Goal: Information Seeking & Learning: Learn about a topic

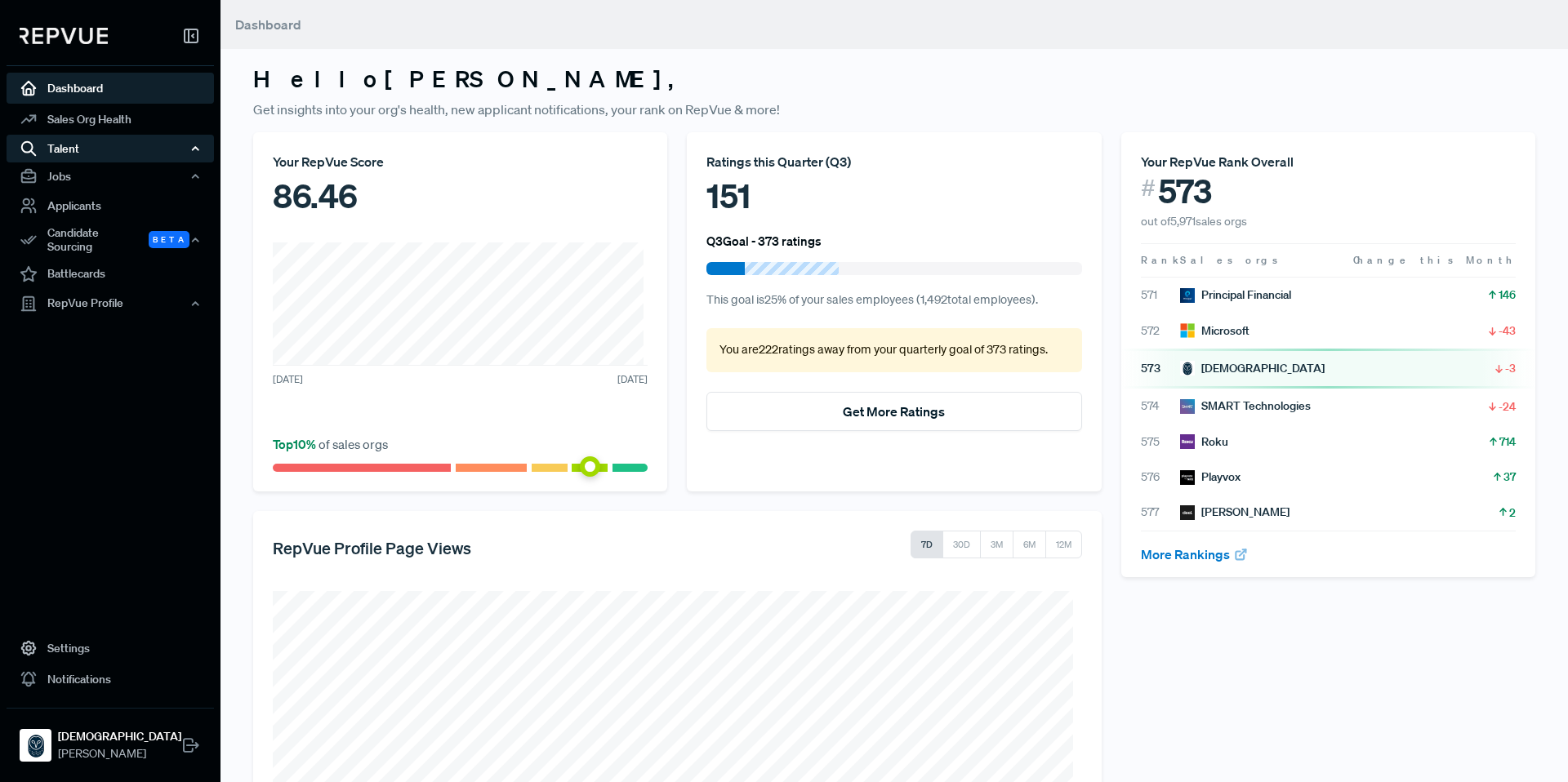
click at [91, 146] on div "Talent" at bounding box center [110, 148] width 207 height 28
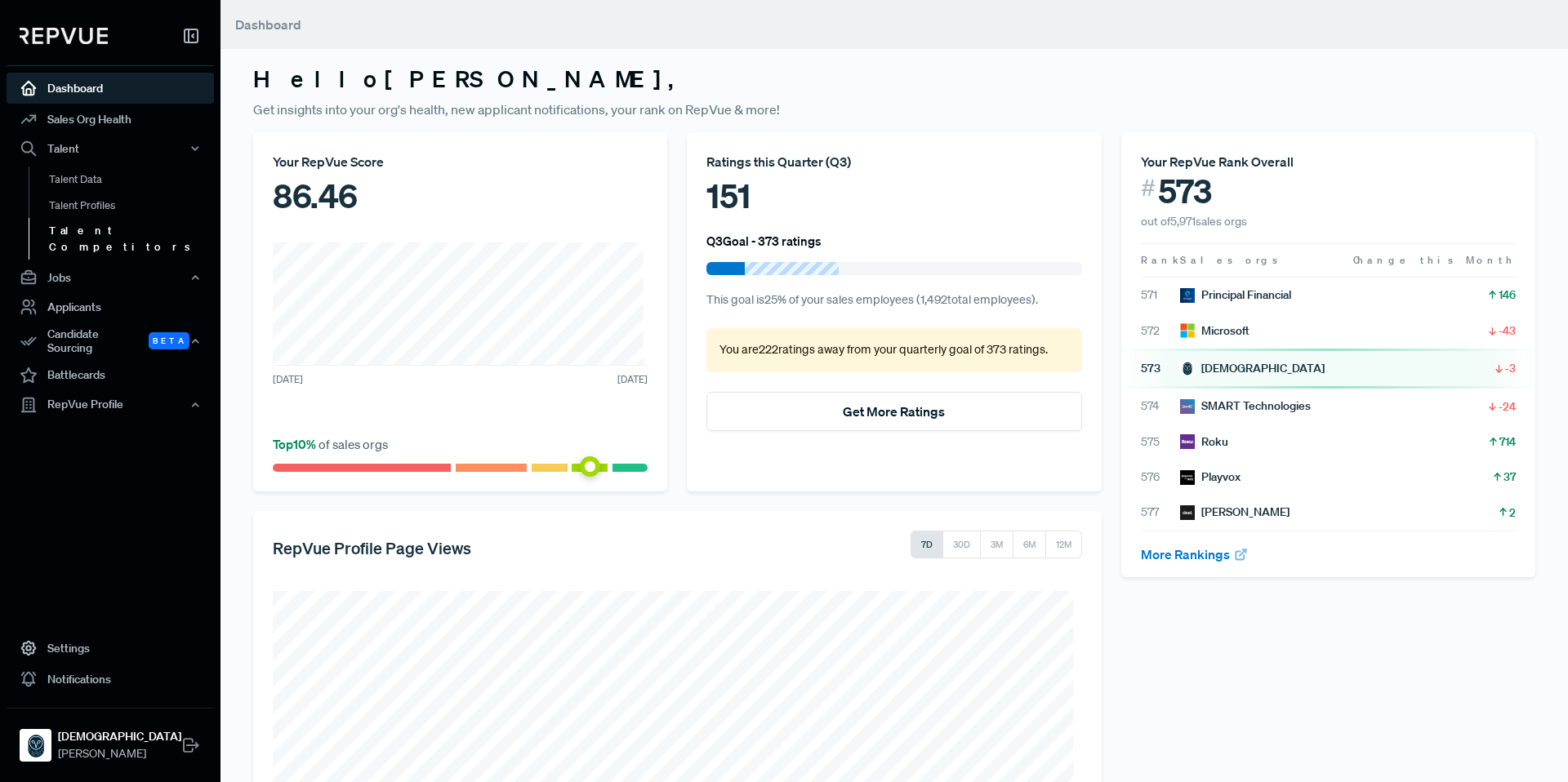
click at [111, 233] on link "Talent Competitors" at bounding box center [133, 238] width 207 height 41
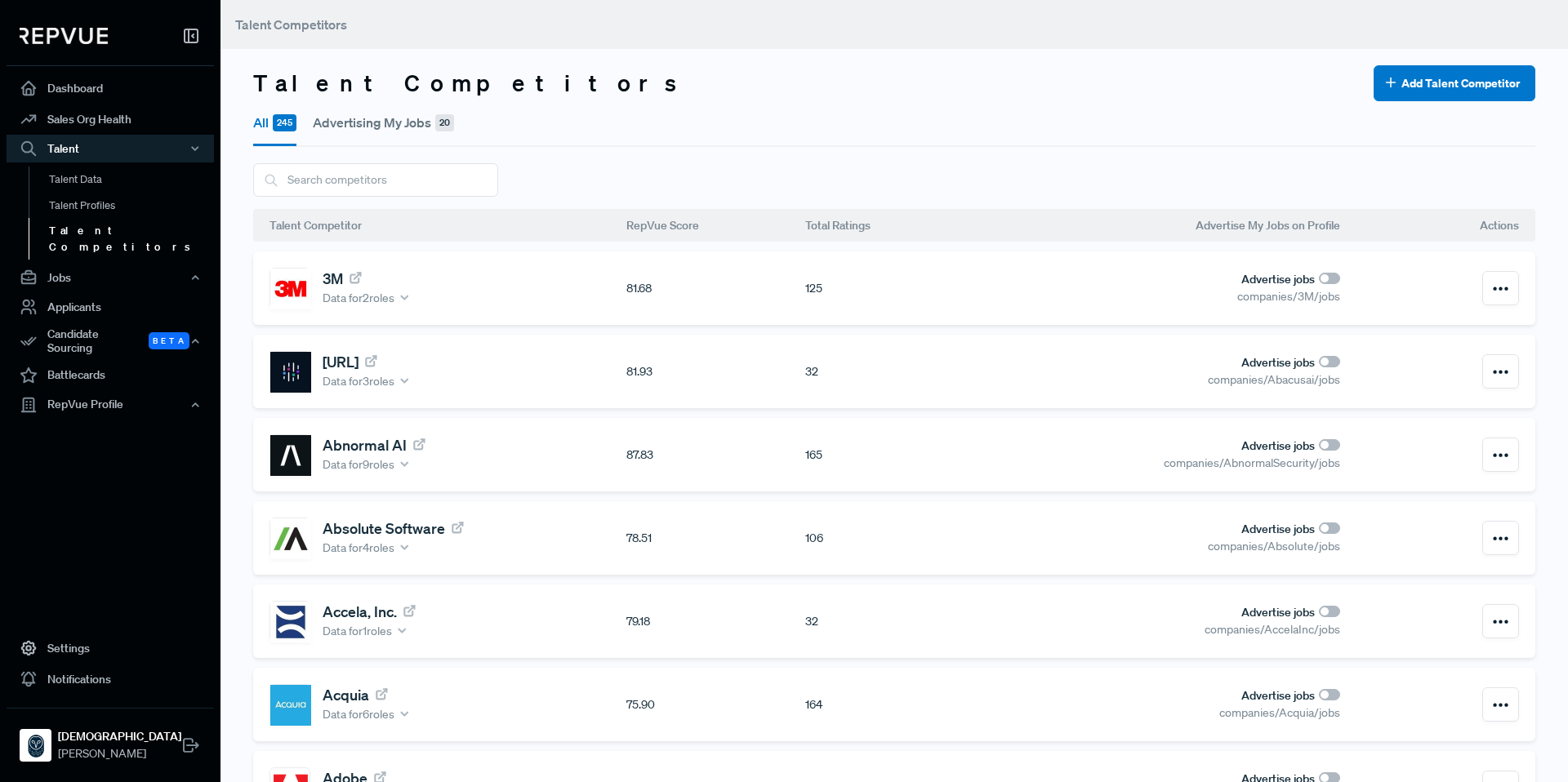
click at [377, 118] on button "Advertising My Jobs 20" at bounding box center [383, 122] width 141 height 42
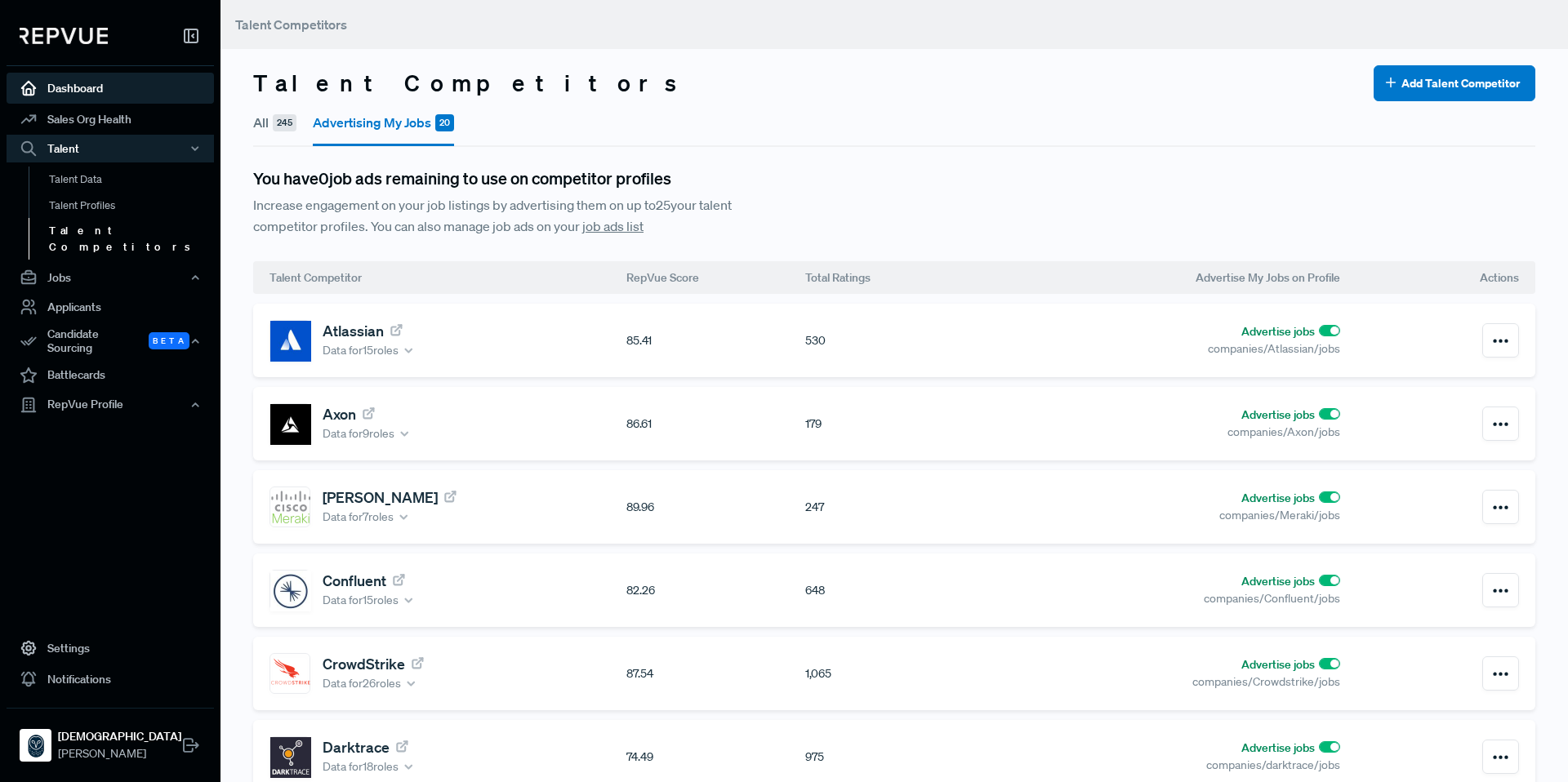
click at [61, 81] on link "Dashboard" at bounding box center [110, 88] width 207 height 31
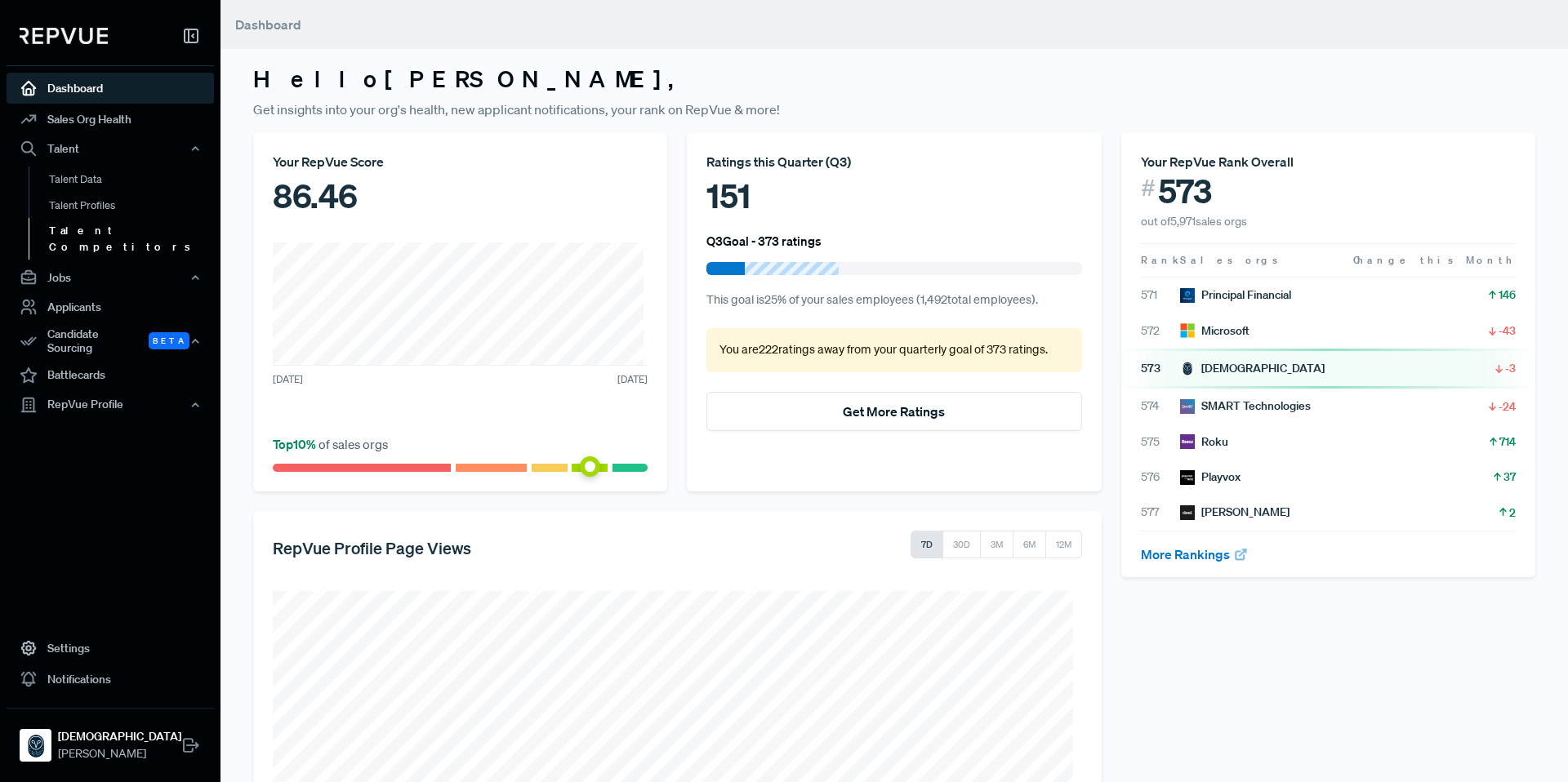
click at [60, 228] on link "Talent Competitors" at bounding box center [133, 238] width 207 height 41
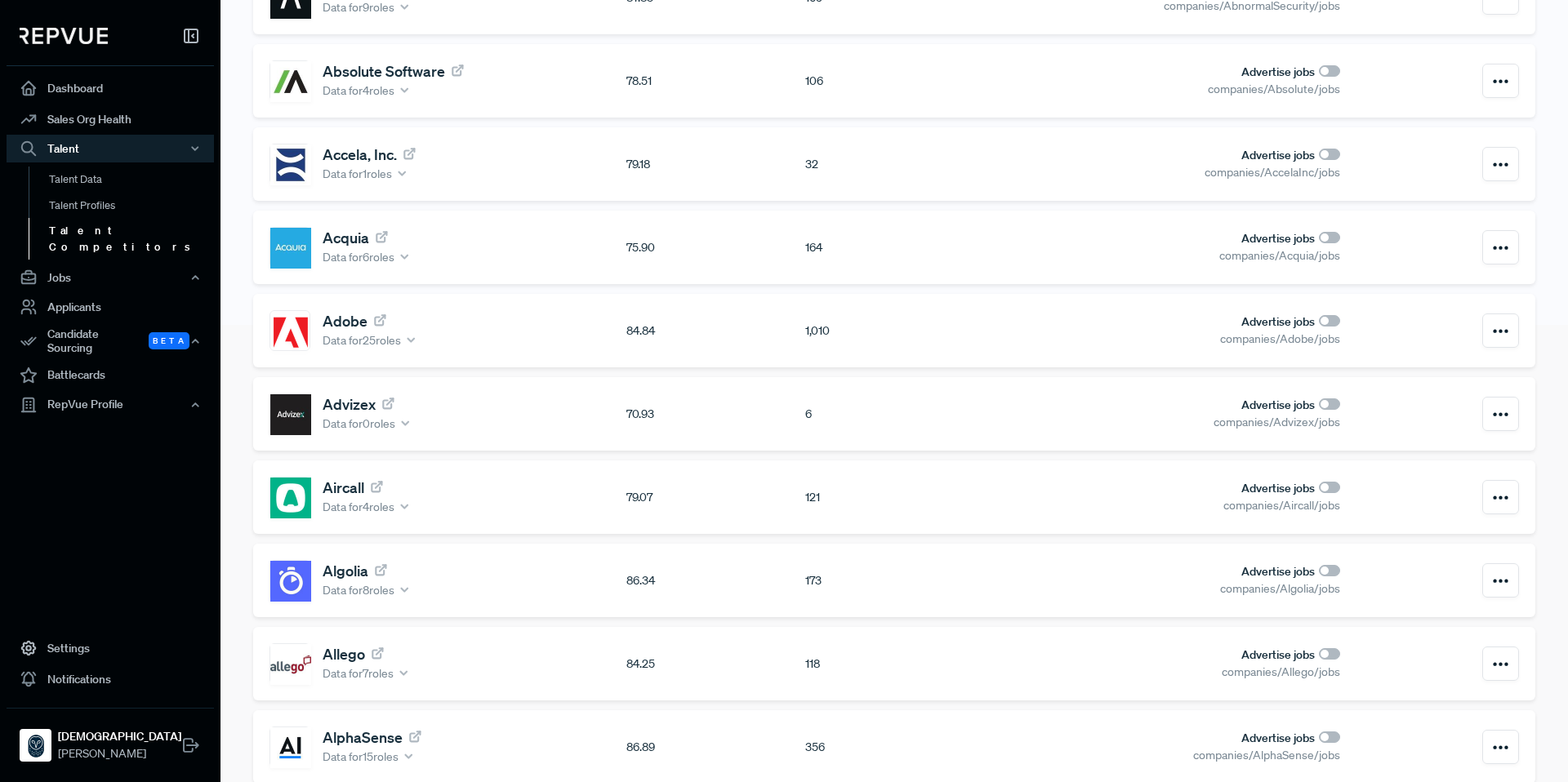
scroll to position [528, 0]
